Goal: Information Seeking & Learning: Understand process/instructions

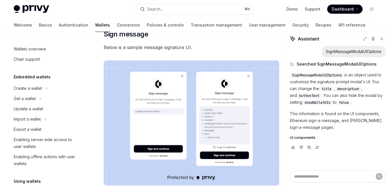
scroll to position [135, 0]
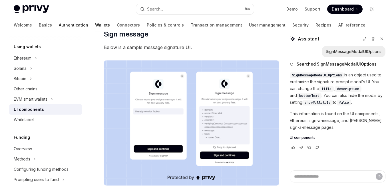
click at [59, 26] on link "Authentication" at bounding box center [73, 25] width 29 height 14
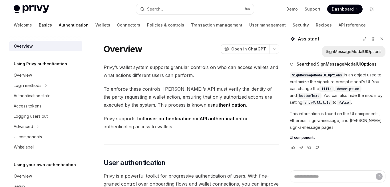
click at [39, 25] on link "Basics" at bounding box center [45, 25] width 13 height 14
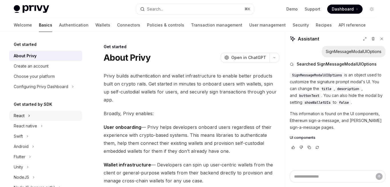
click at [39, 115] on div "React" at bounding box center [45, 116] width 73 height 10
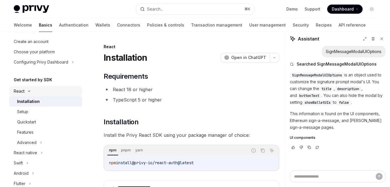
scroll to position [41, 0]
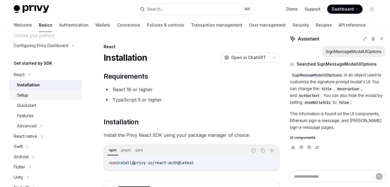
click at [41, 92] on div "Setup" at bounding box center [48, 95] width 62 height 7
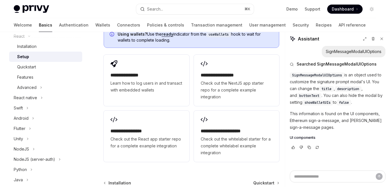
scroll to position [794, 0]
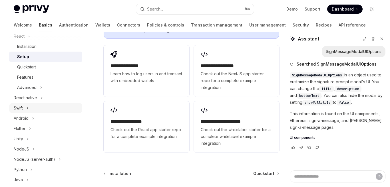
type textarea "*"
